Goal: Task Accomplishment & Management: Complete application form

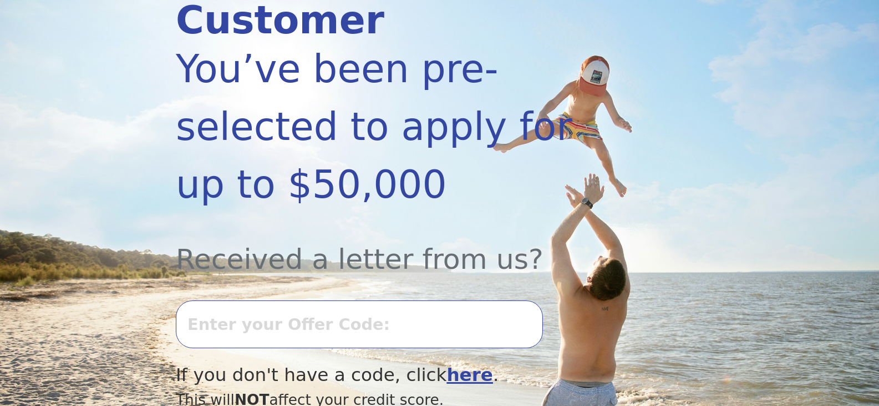
scroll to position [204, 0]
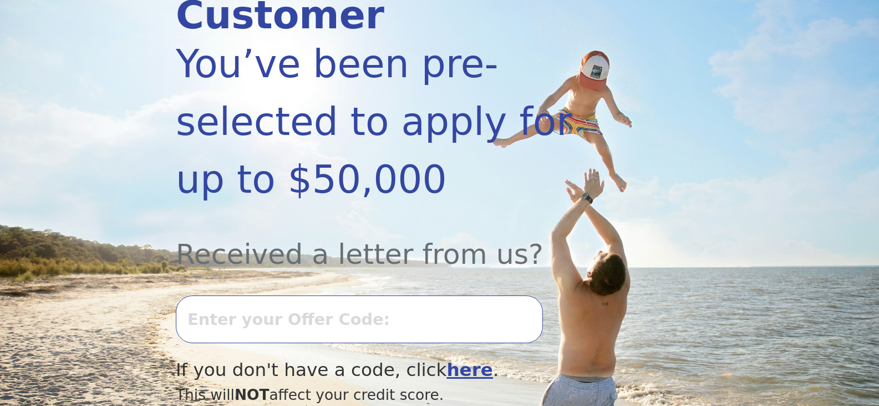
click at [253, 295] on input "text" at bounding box center [359, 319] width 367 height 48
type input "clarencebrown107"
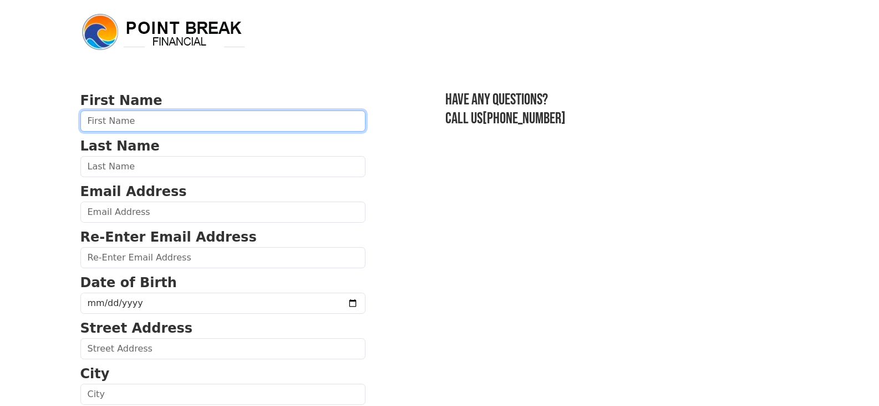
click at [194, 124] on input "text" at bounding box center [222, 120] width 285 height 21
type input "Clarence"
type input "Brown"
type input "cbrown@tunica.org"
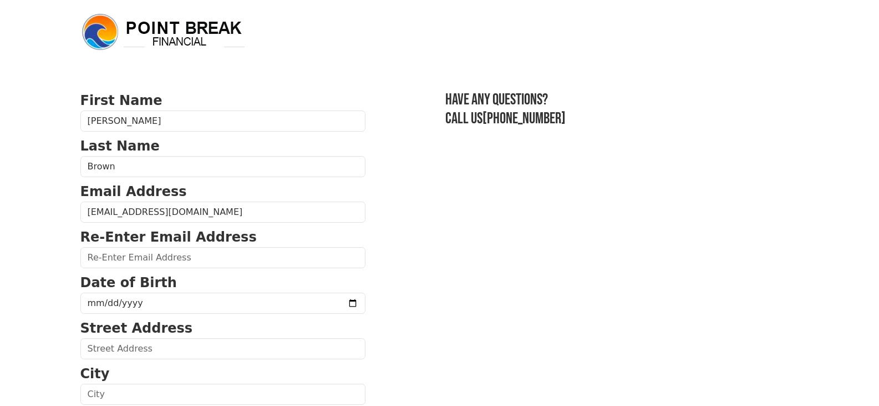
type input "cbrown@tunica.org"
type input "34165 Springlake Drive"
type input "Walker"
select select "LA"
type input "70785"
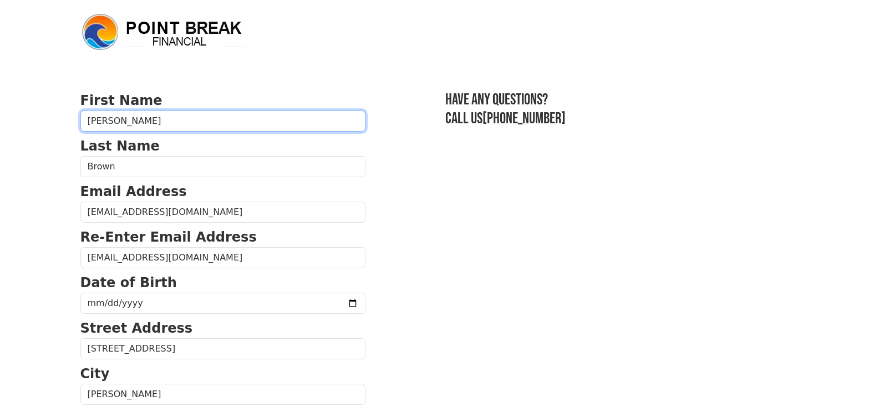
type input "(972) 765-7986"
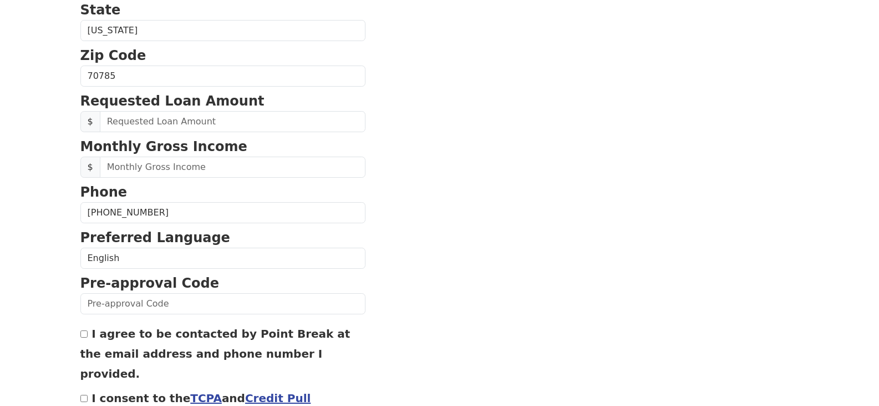
scroll to position [418, 0]
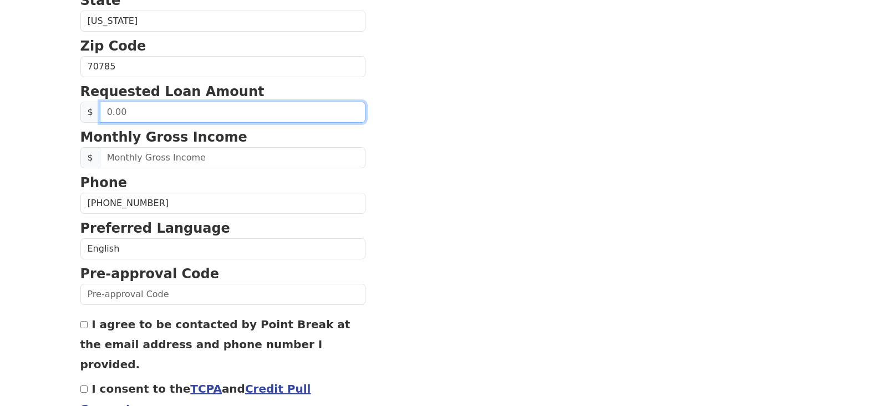
click at [199, 112] on input "text" at bounding box center [233, 112] width 266 height 21
type input "50,000.00"
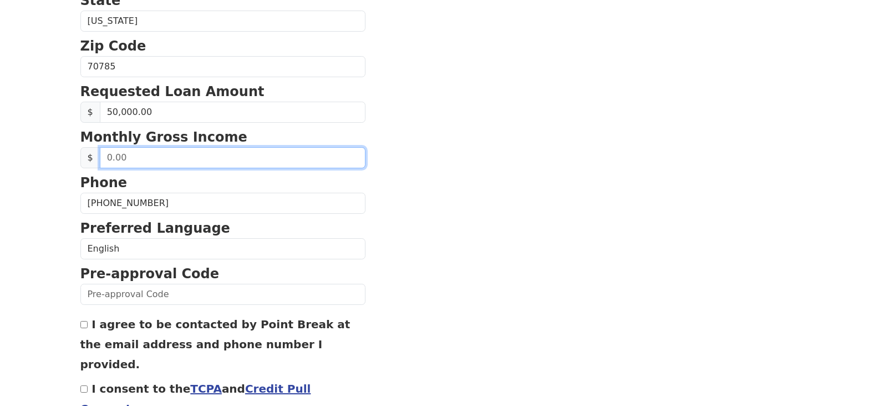
click at [161, 159] on input "text" at bounding box center [233, 157] width 266 height 21
type input "18,750.00"
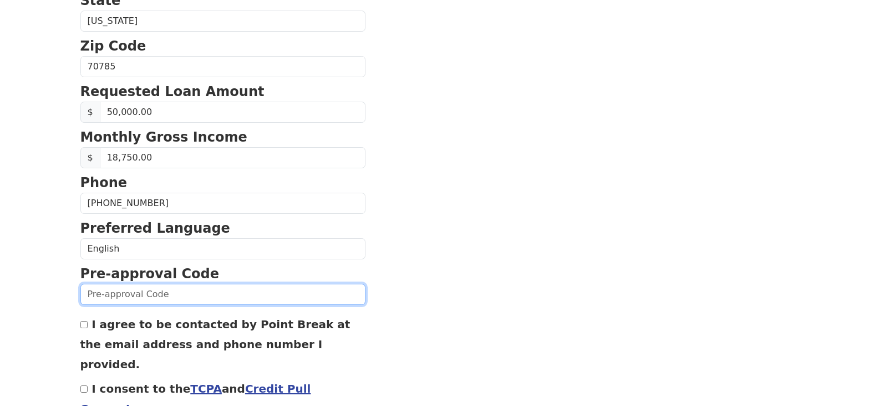
click at [210, 297] on input "text" at bounding box center [222, 293] width 285 height 21
type input "0820K-196703"
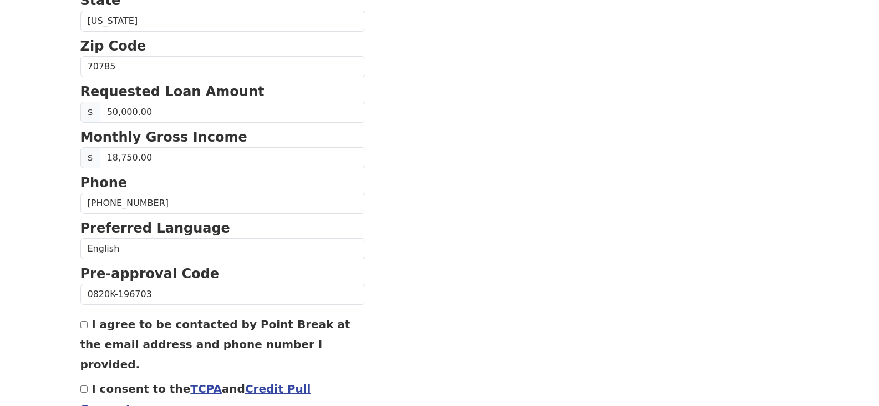
click at [83, 322] on input "I agree to be contacted by Point Break at the email address and phone number I …" at bounding box center [83, 324] width 7 height 7
checkbox input "true"
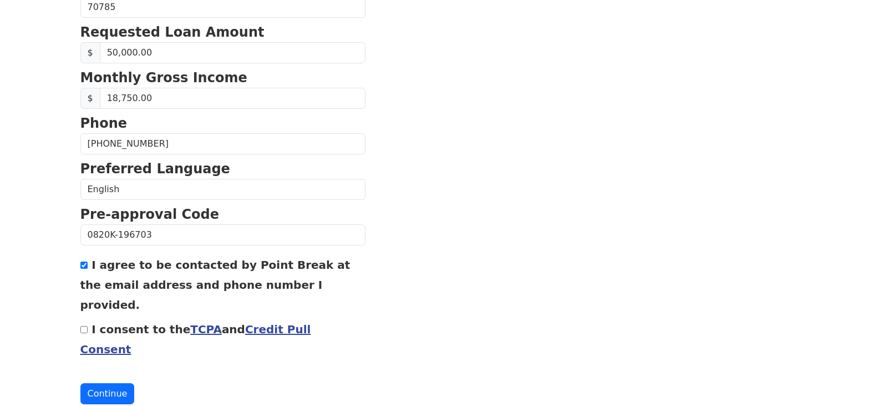
click at [84, 326] on input "I consent to the TCPA and Credit Pull Consent" at bounding box center [83, 329] width 7 height 7
checkbox input "true"
click at [96, 383] on button "Continue" at bounding box center [107, 393] width 54 height 21
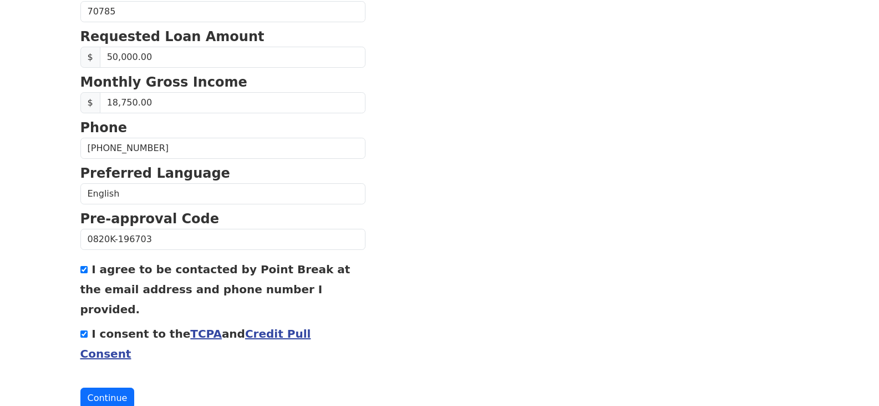
scroll to position [494, 0]
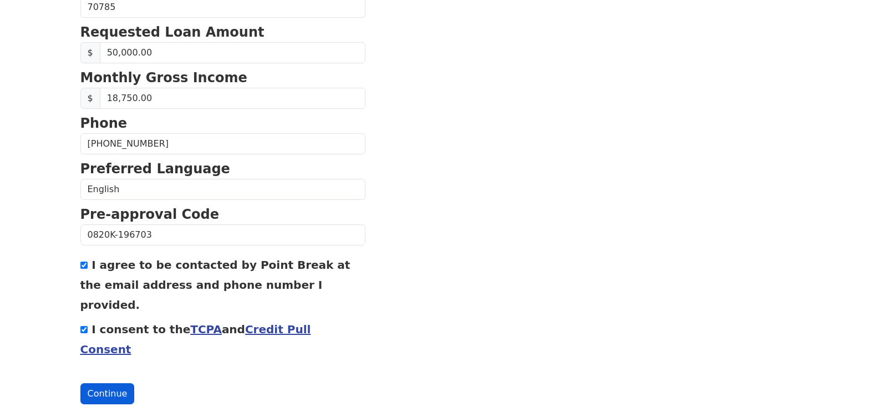
click at [110, 383] on button "Continue" at bounding box center [107, 393] width 54 height 21
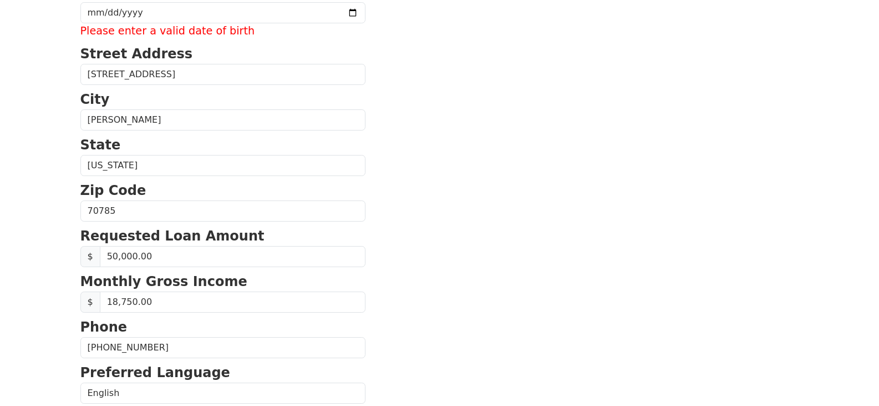
scroll to position [87, 0]
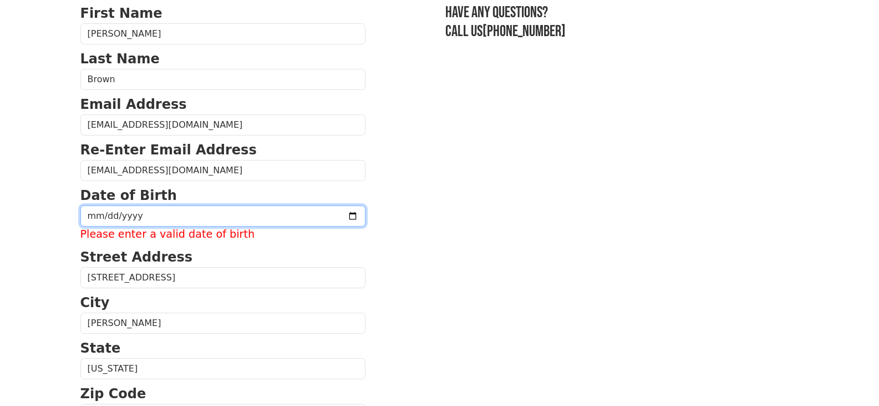
click at [95, 208] on input "date" at bounding box center [222, 215] width 285 height 21
type input "1966-10-02"
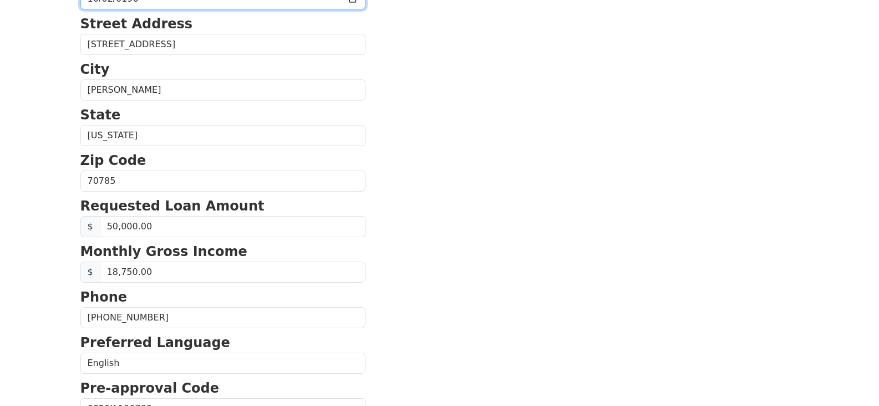
scroll to position [478, 0]
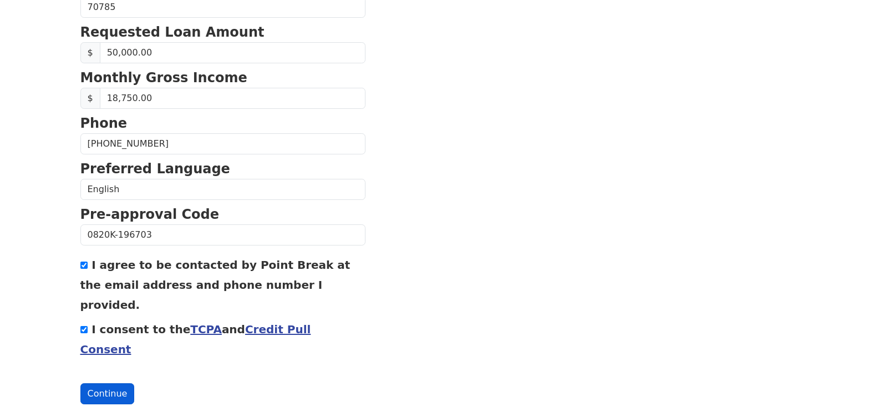
click at [108, 383] on button "Continue" at bounding box center [107, 393] width 54 height 21
